Goal: Task Accomplishment & Management: Manage account settings

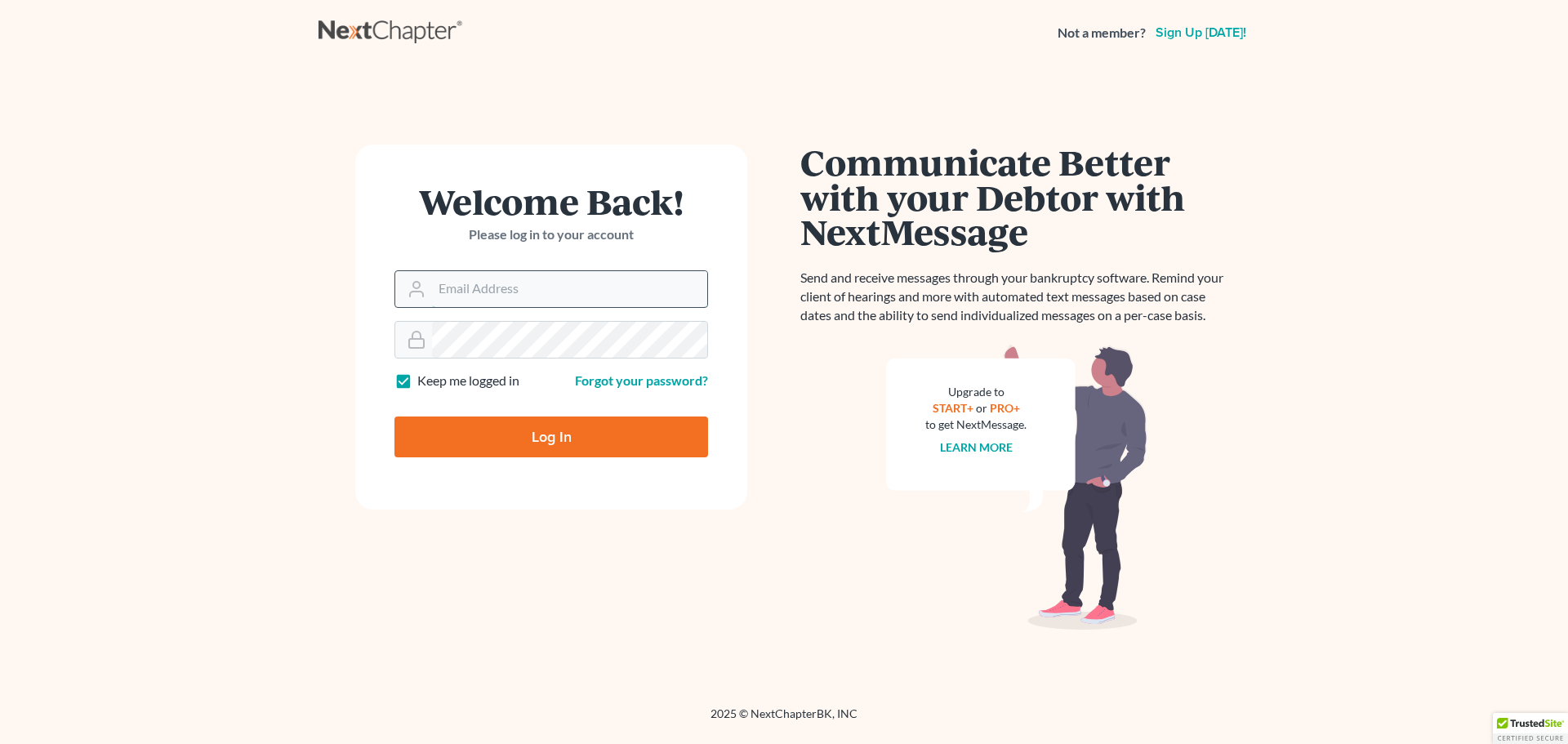
type input "kykerlaw@gmail.com"
click at [507, 290] on input "kykerlaw@gmail.com" at bounding box center [569, 288] width 275 height 36
drag, startPoint x: 247, startPoint y: 339, endPoint x: 256, endPoint y: 340, distance: 9.1
click at [247, 339] on main "Welcome Back! Please log in to your account Email Address kykerlaw@gmail.com Pa…" at bounding box center [784, 365] width 1568 height 602
click at [454, 450] on input "Log In" at bounding box center [551, 437] width 313 height 41
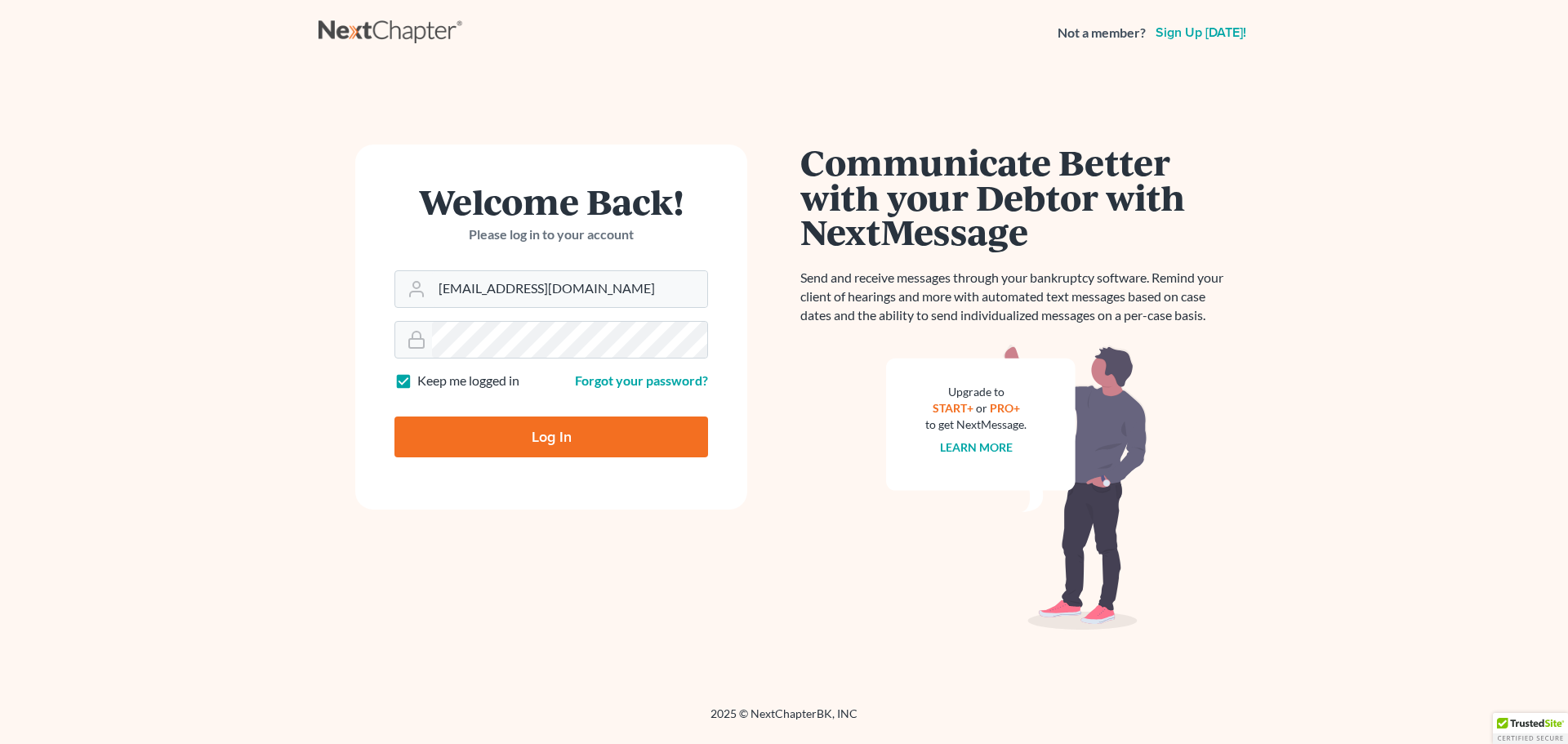
type input "Thinking..."
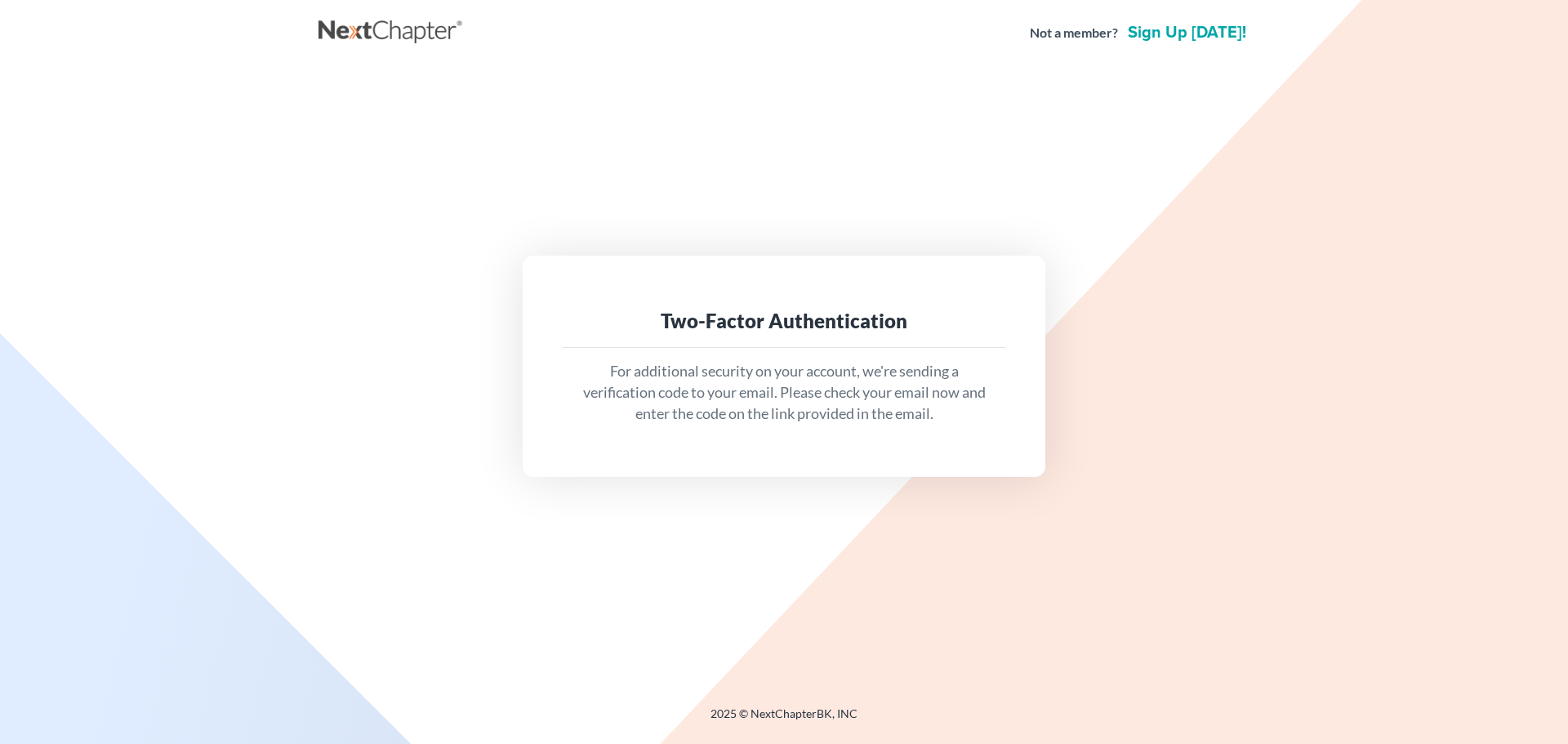
click at [738, 462] on div "Two-Factor Authentication For additional security on your account, we're sendin…" at bounding box center [784, 366] width 522 height 221
click at [744, 412] on p "For additional security on your account, we're sending a verification code to y…" at bounding box center [784, 392] width 418 height 63
click at [770, 264] on div "Two-Factor Authentication For additional security on your account, we're sendin…" at bounding box center [784, 366] width 522 height 221
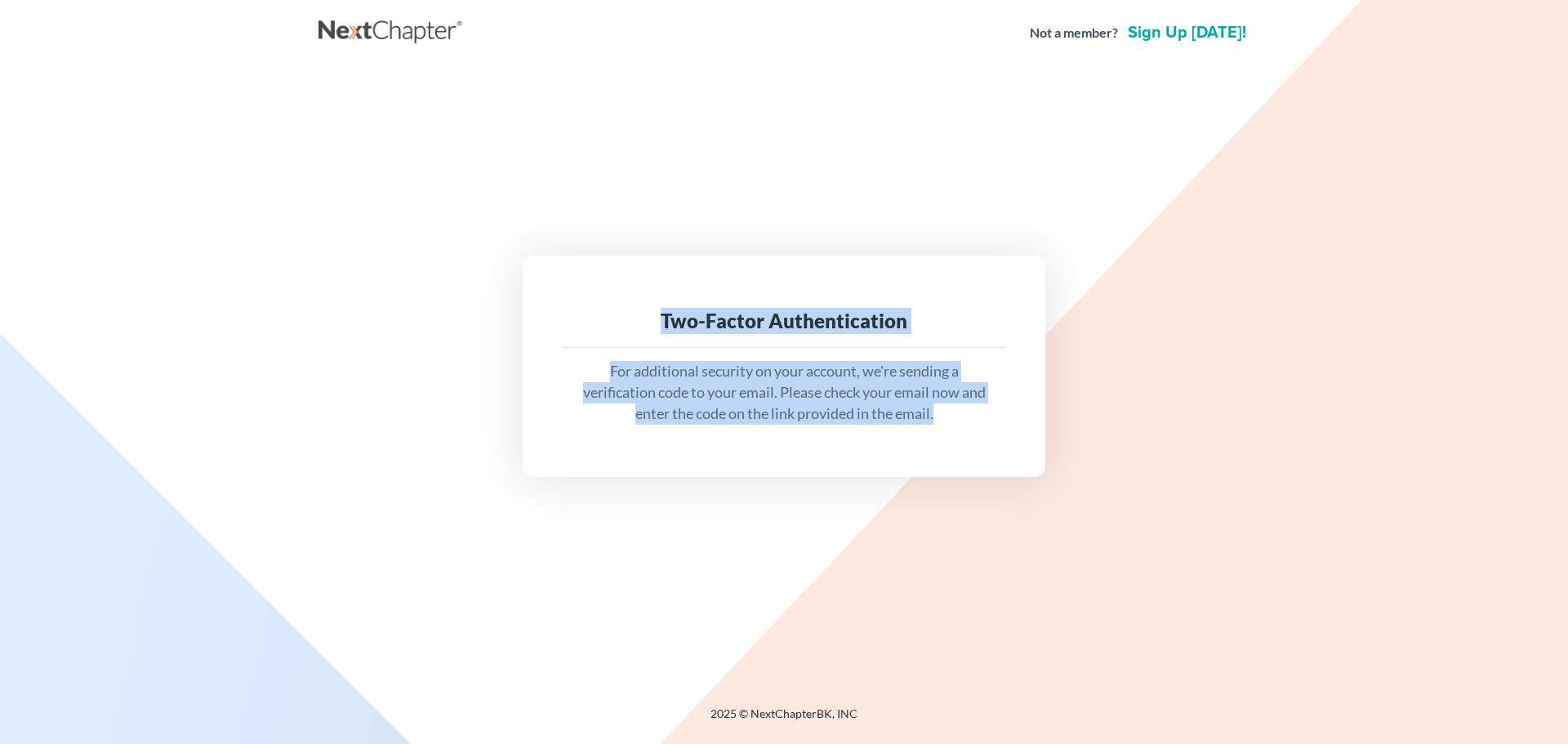
drag, startPoint x: 659, startPoint y: 312, endPoint x: 1021, endPoint y: 538, distance: 426.8
click at [1021, 538] on div "Two-Factor Authentication For additional security on your account, we're sendin…" at bounding box center [784, 366] width 931 height 601
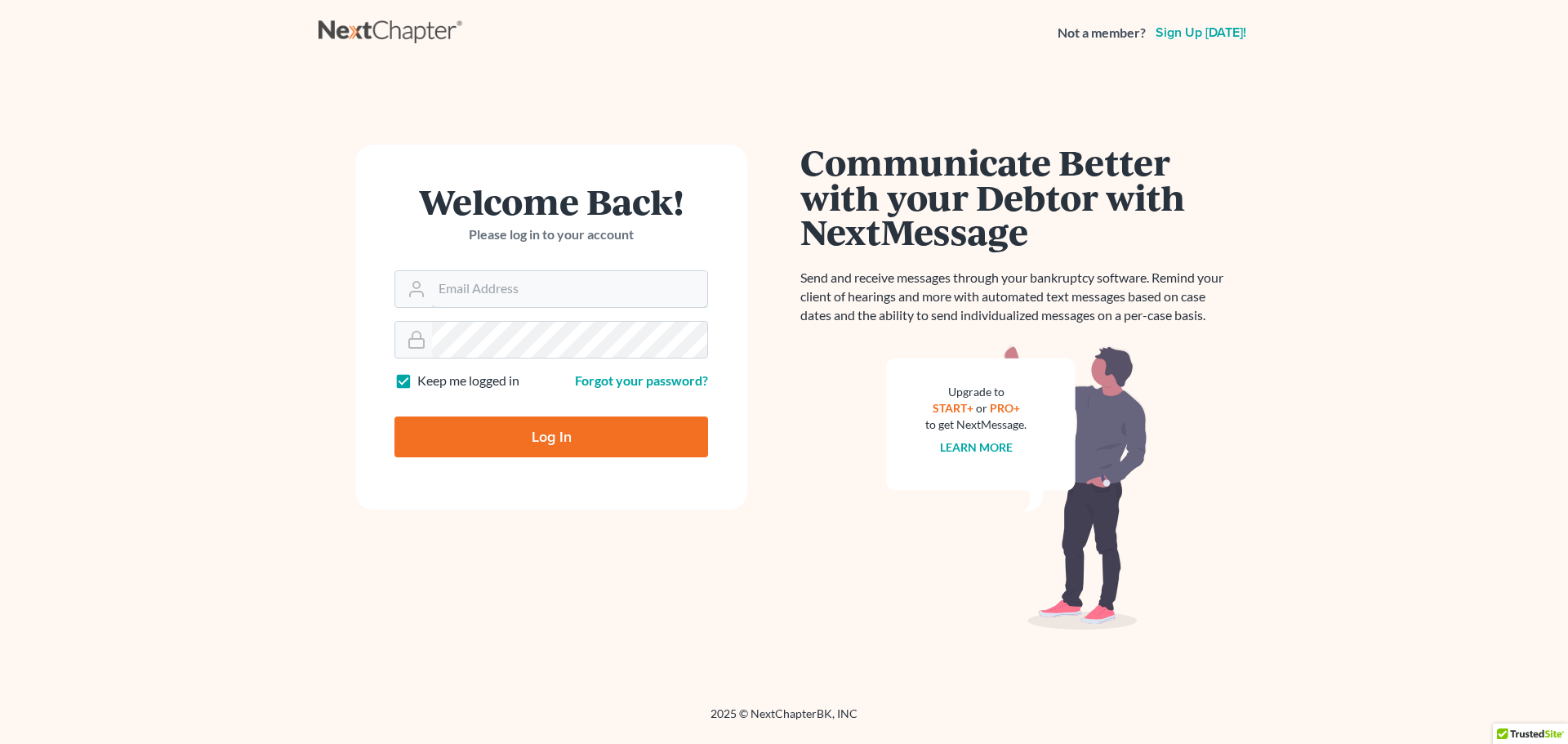
type input "kykerlaw@gmail.com"
click at [421, 379] on label "Keep me logged in" at bounding box center [469, 381] width 102 height 19
click at [423, 379] on input "Keep me logged in" at bounding box center [429, 377] width 10 height 10
checkbox input "false"
click at [460, 433] on input "Log In" at bounding box center [551, 437] width 313 height 41
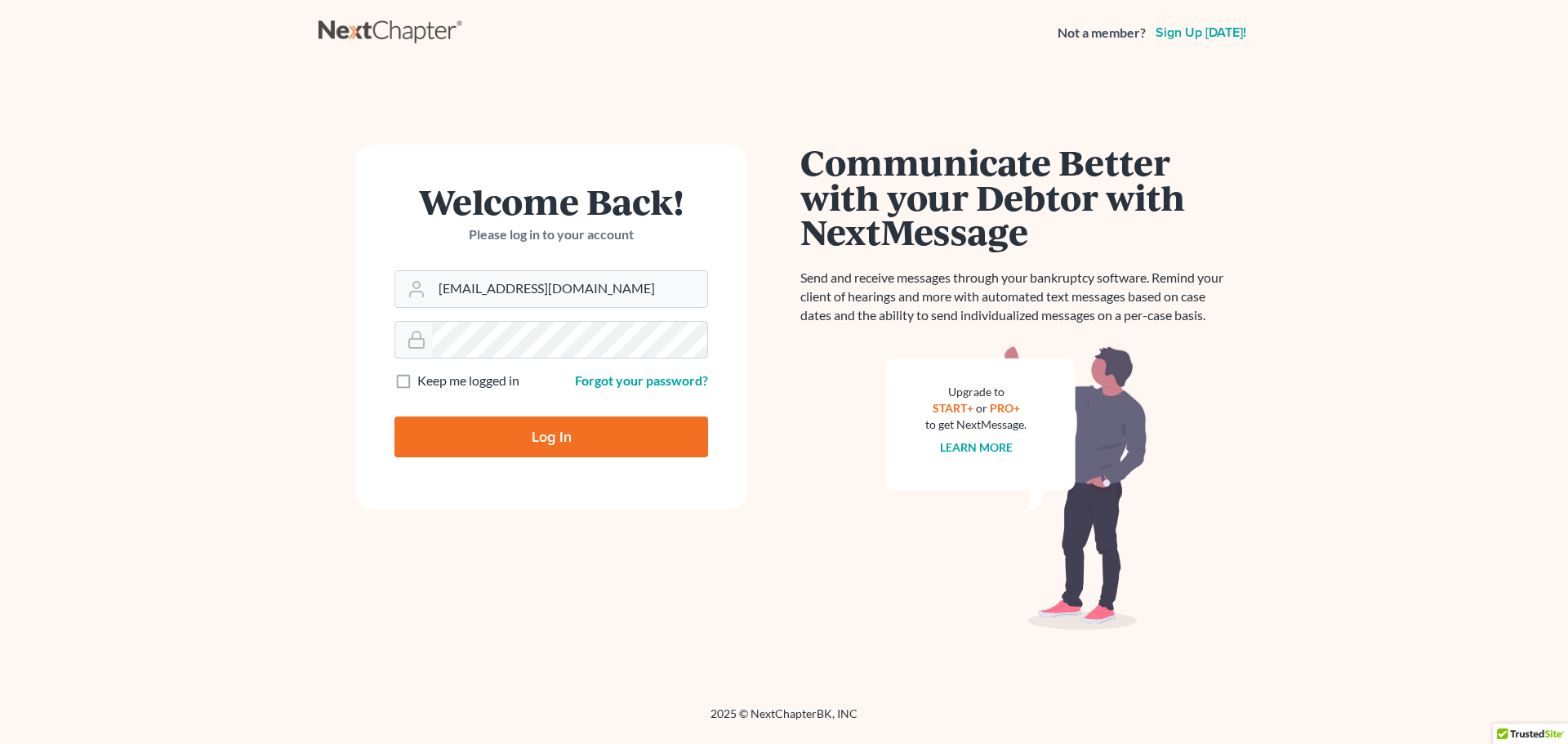
type input "Thinking..."
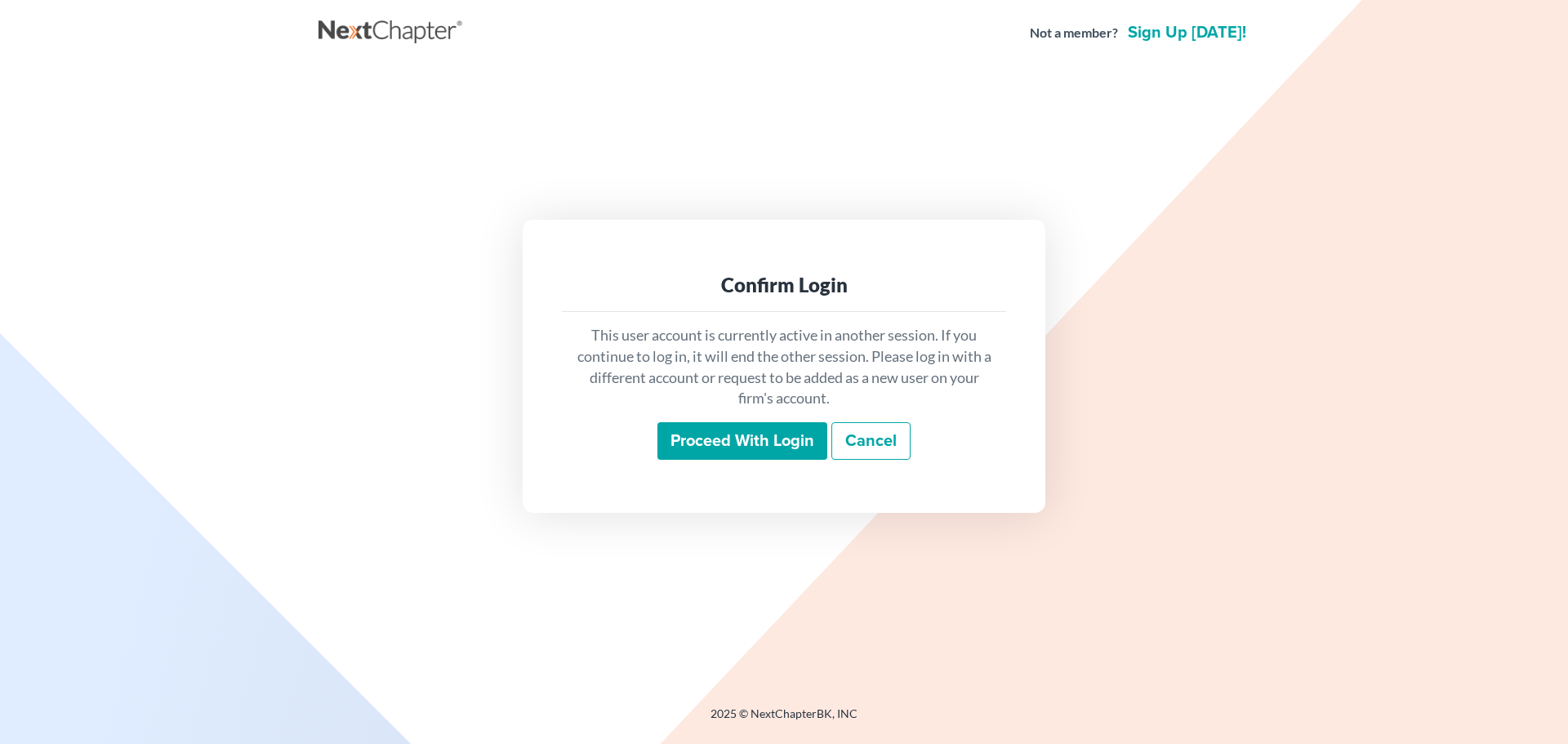
click at [771, 446] on input "Proceed with login" at bounding box center [743, 441] width 170 height 37
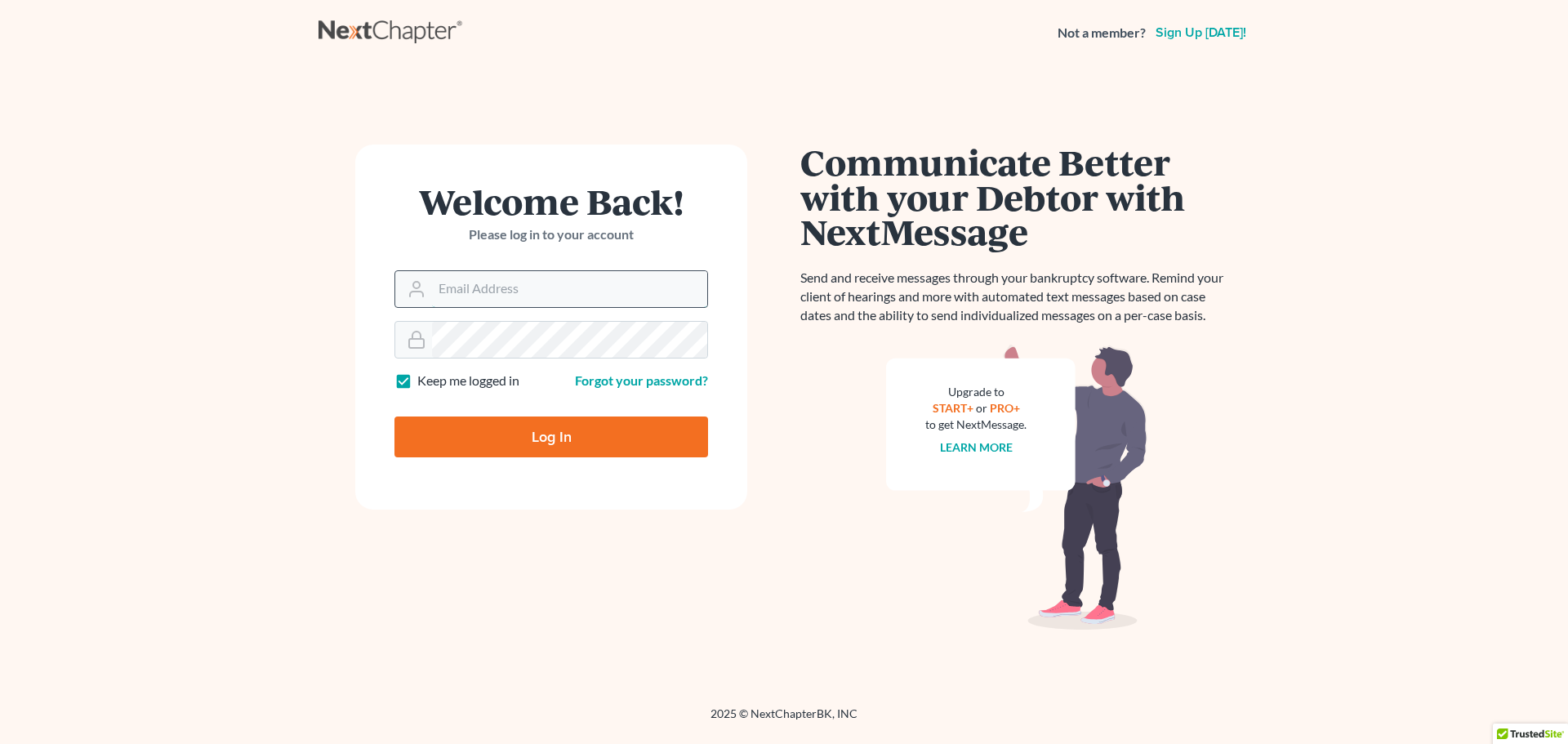
type input "[EMAIL_ADDRESS][DOMAIN_NAME]"
click at [567, 280] on input "[EMAIL_ADDRESS][DOMAIN_NAME]" at bounding box center [569, 288] width 275 height 36
click at [417, 385] on label "Keep me logged in" at bounding box center [469, 381] width 102 height 19
click at [423, 382] on input "Keep me logged in" at bounding box center [429, 377] width 10 height 10
checkbox input "false"
